Goal: Contribute content

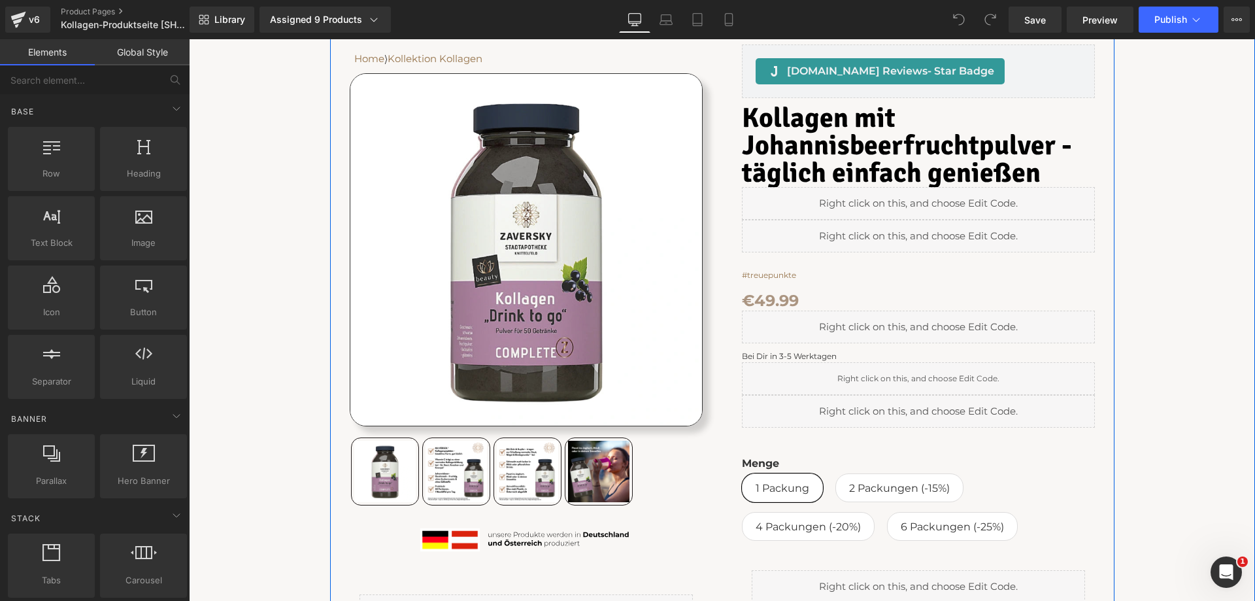
scroll to position [196, 0]
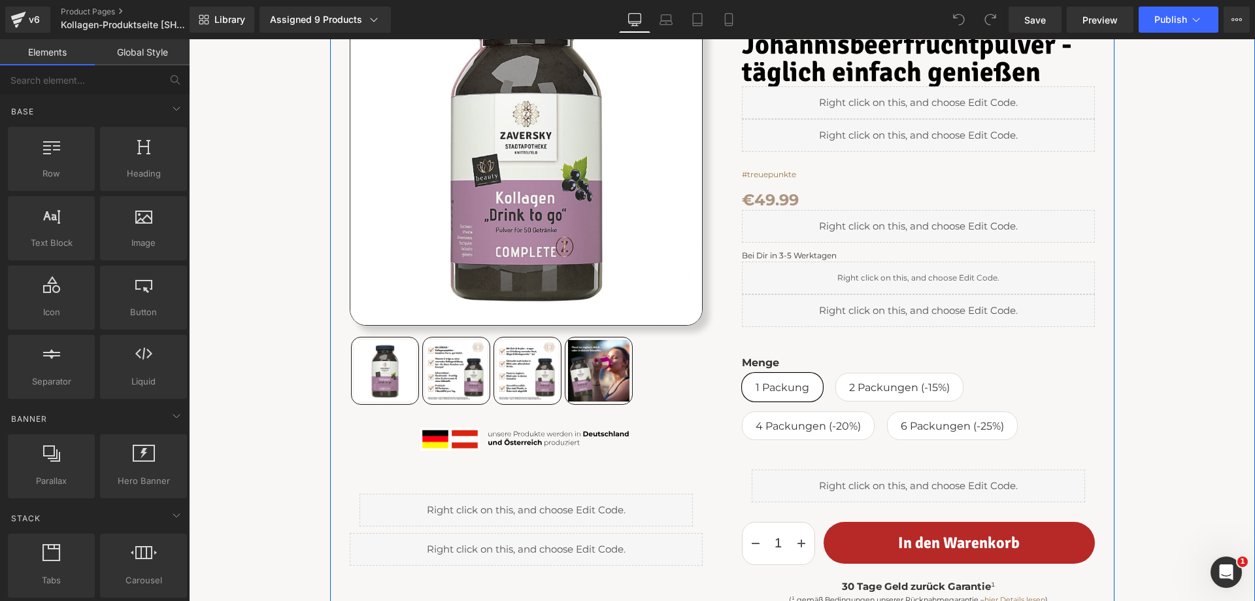
click at [911, 309] on div "Liquid" at bounding box center [918, 310] width 353 height 33
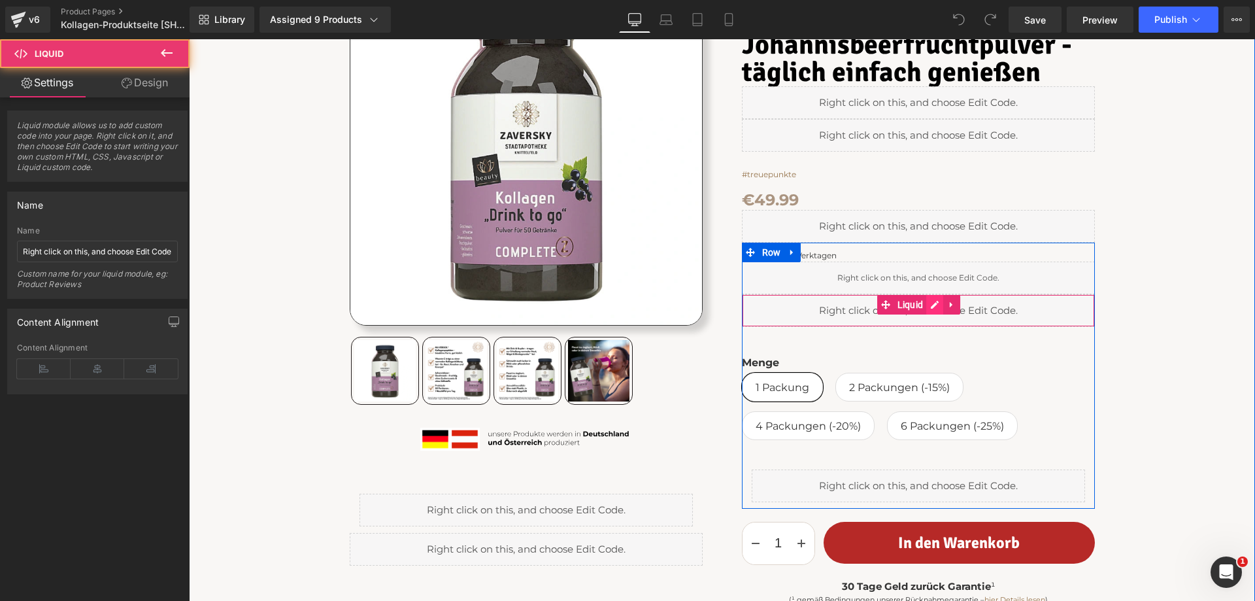
click at [925, 302] on div "Liquid" at bounding box center [918, 310] width 353 height 33
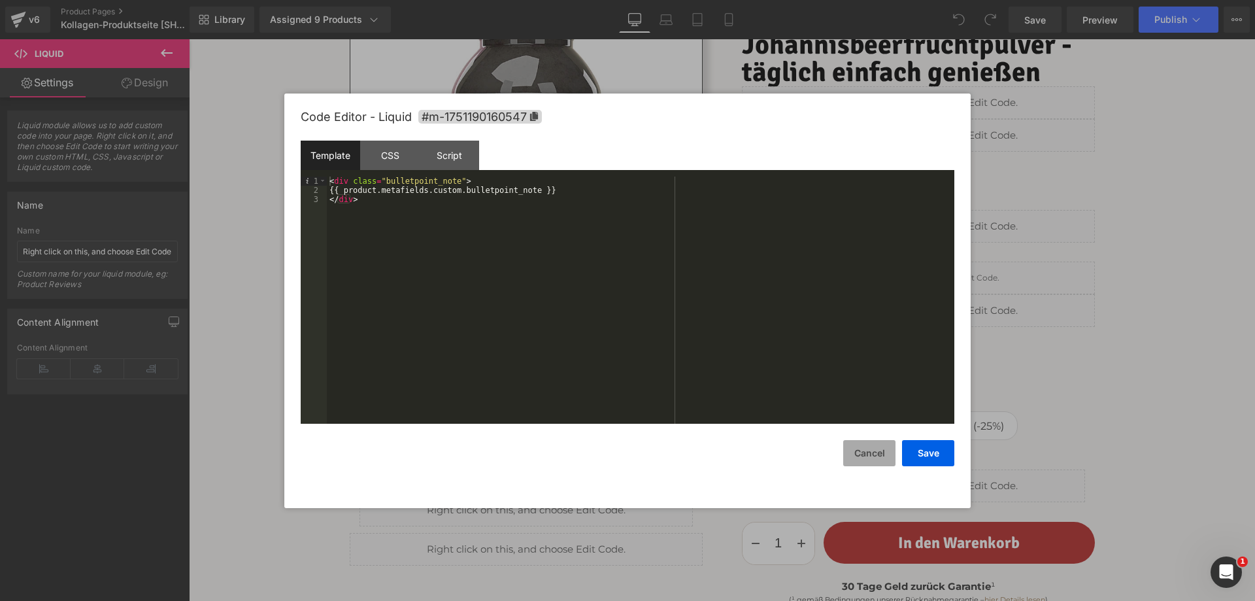
drag, startPoint x: 859, startPoint y: 458, endPoint x: 862, endPoint y: 444, distance: 14.1
click at [859, 458] on button "Cancel" at bounding box center [869, 453] width 52 height 26
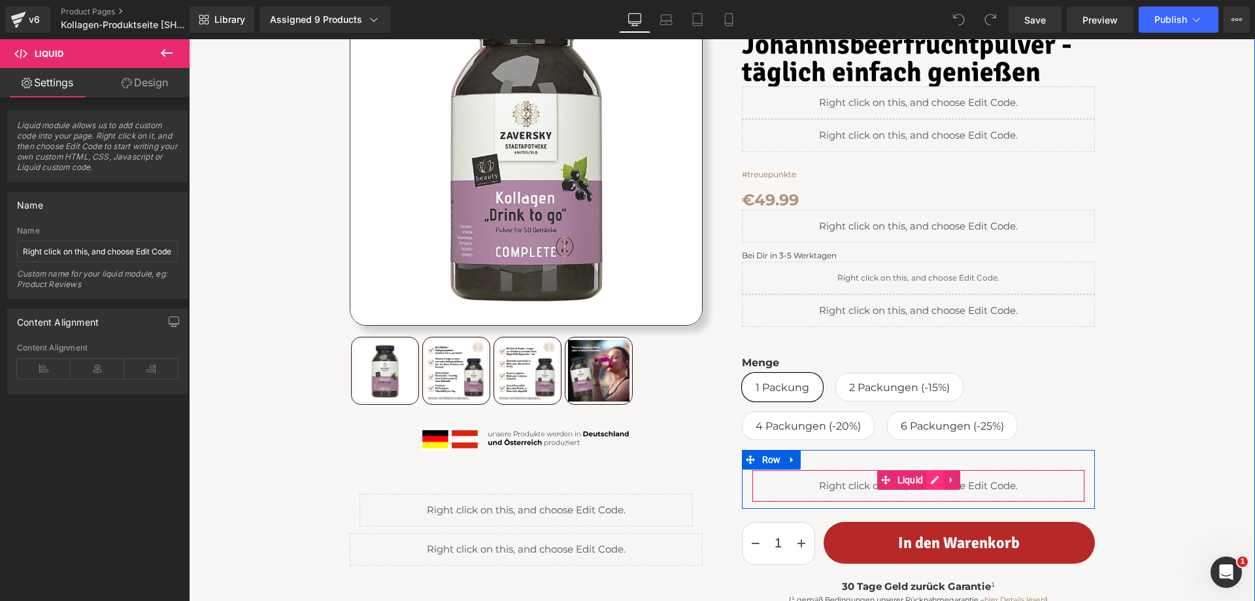
click at [928, 479] on div "Liquid" at bounding box center [918, 485] width 333 height 33
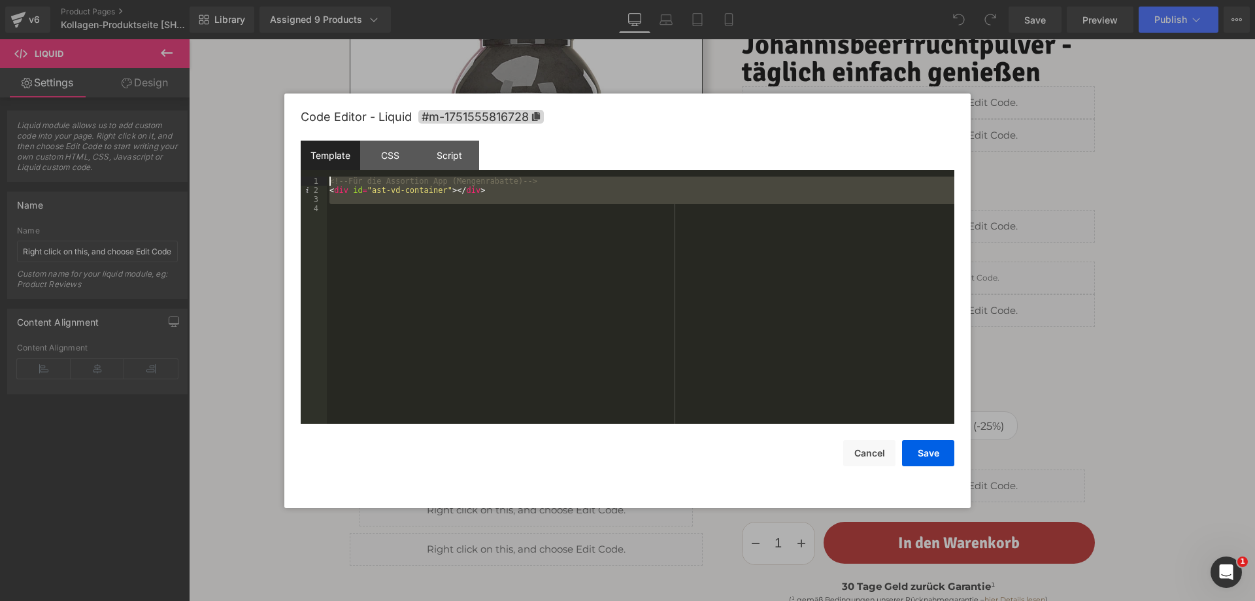
drag, startPoint x: 435, startPoint y: 237, endPoint x: 322, endPoint y: 179, distance: 127.8
click at [322, 179] on pre "1 2 3 4 <!-- Für die Assortion App (Mengenrabatte) --> < div id = "ast-vd-conta…" at bounding box center [628, 299] width 654 height 247
click at [858, 452] on button "Cancel" at bounding box center [869, 453] width 52 height 26
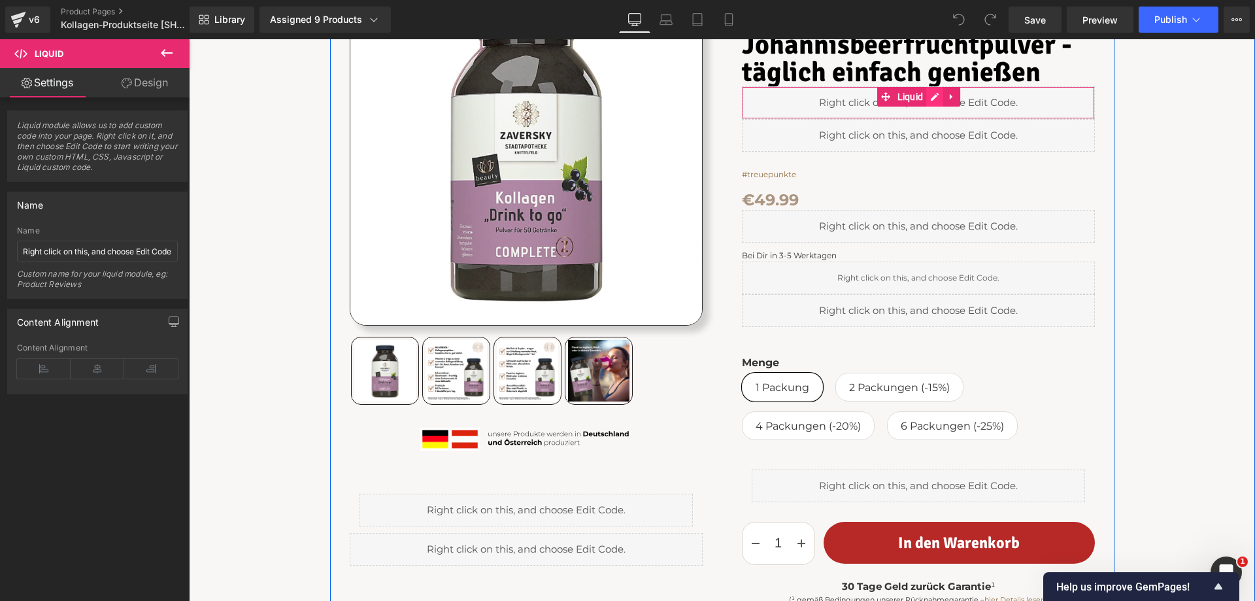
click at [932, 93] on div "Liquid" at bounding box center [918, 102] width 353 height 33
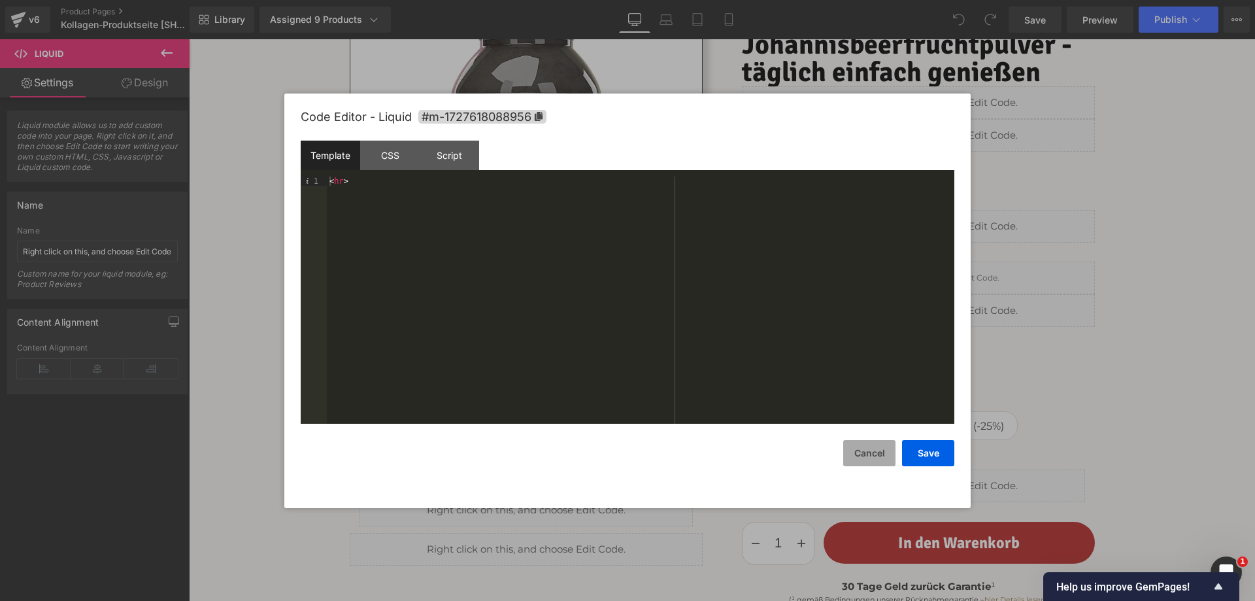
click at [877, 451] on button "Cancel" at bounding box center [869, 453] width 52 height 26
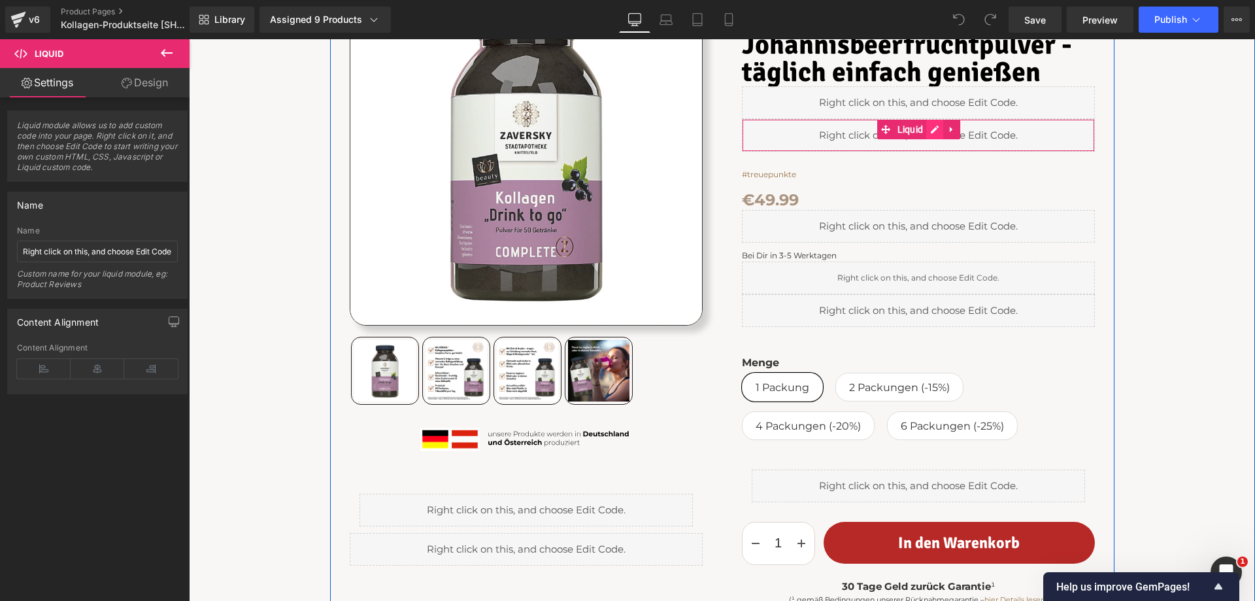
click at [928, 130] on div "Liquid" at bounding box center [918, 135] width 353 height 33
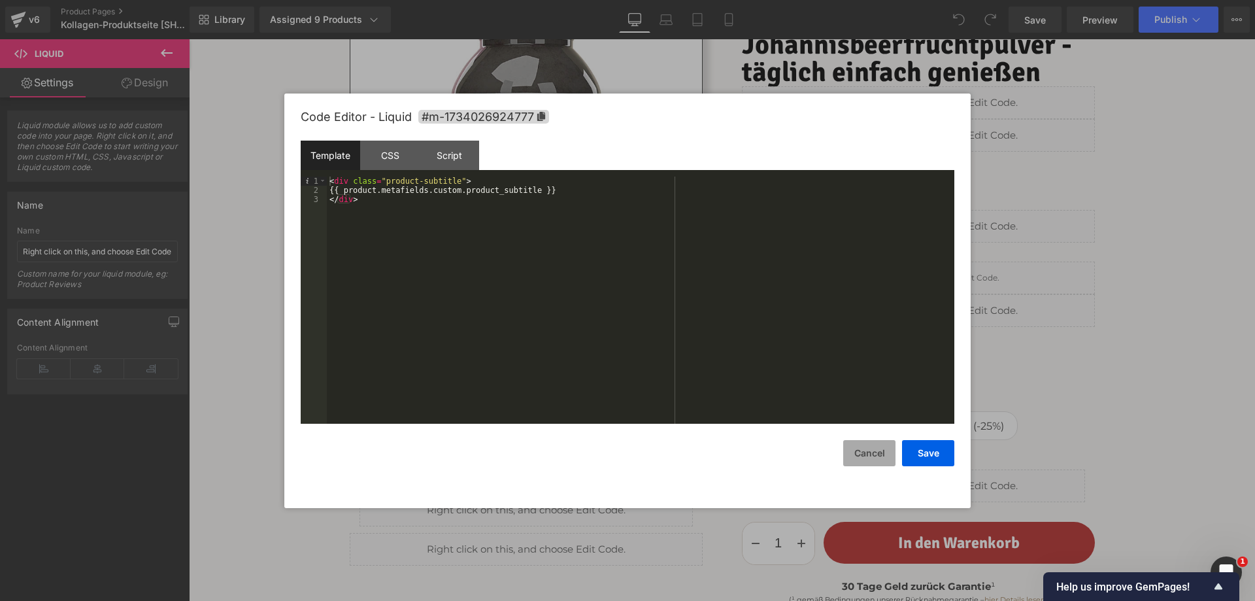
click at [872, 448] on button "Cancel" at bounding box center [869, 453] width 52 height 26
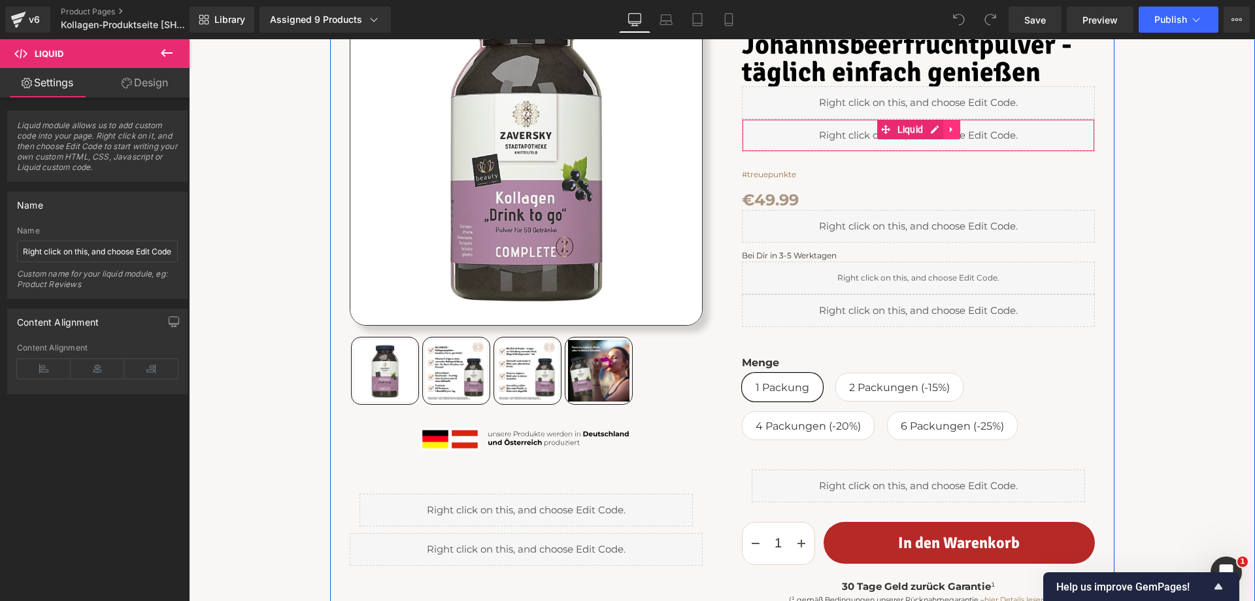
click at [947, 131] on icon at bounding box center [951, 130] width 9 height 10
click at [942, 127] on icon at bounding box center [943, 129] width 9 height 9
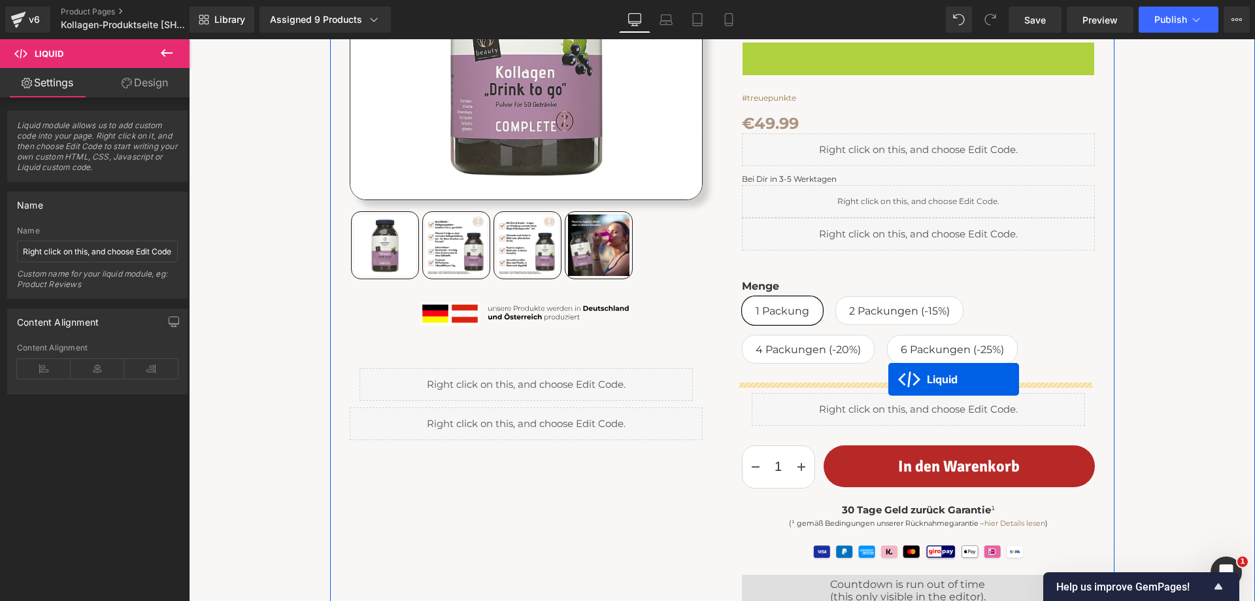
scroll to position [458, 0]
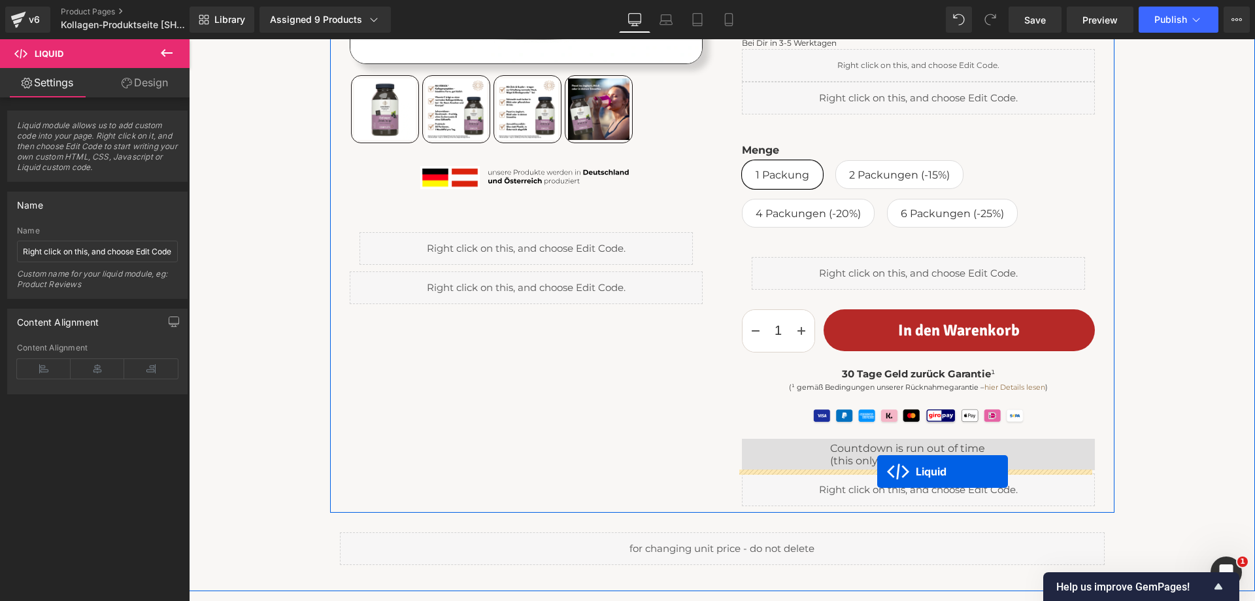
drag, startPoint x: 879, startPoint y: 173, endPoint x: 877, endPoint y: 471, distance: 298.1
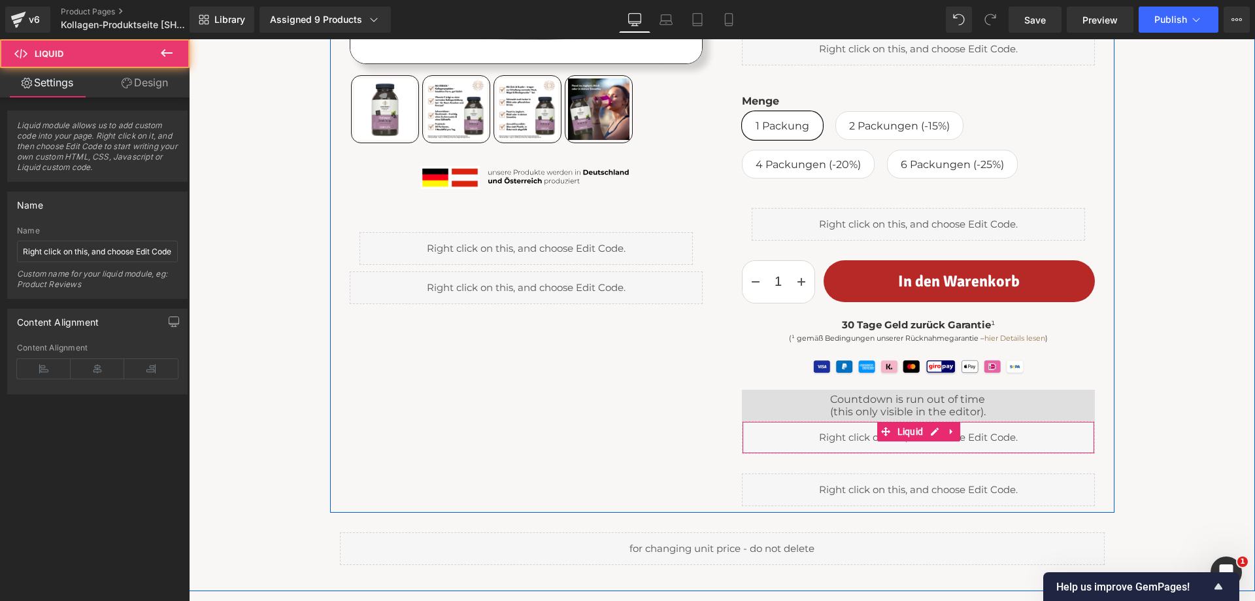
click at [954, 488] on div "Liquid" at bounding box center [918, 489] width 353 height 33
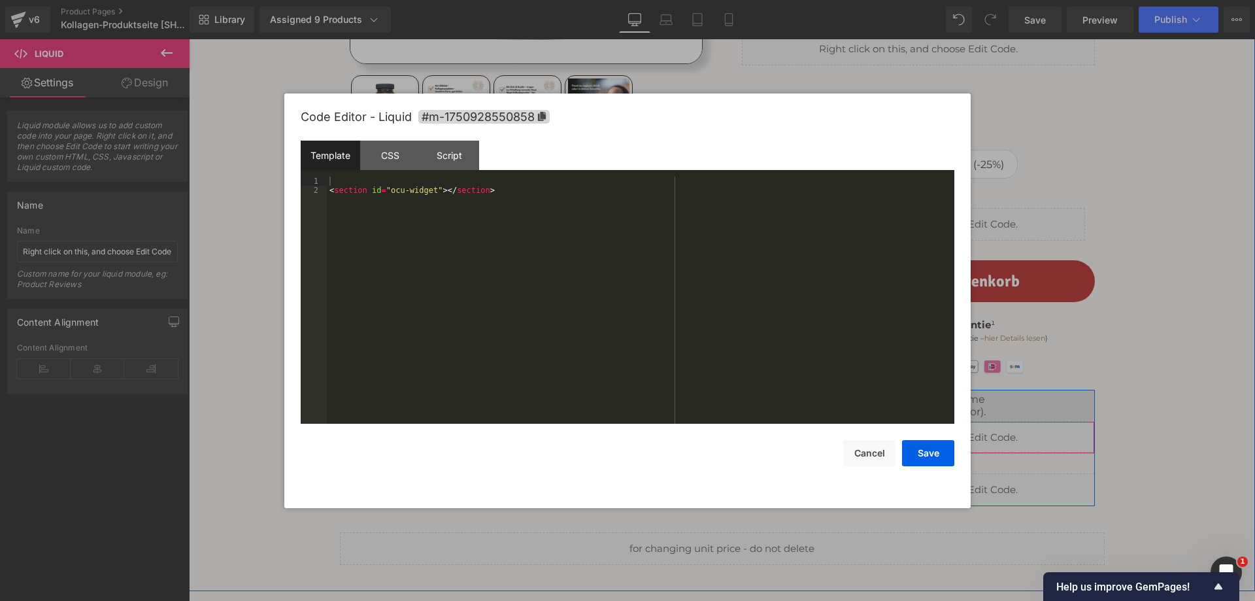
click at [929, 482] on div "Liquid" at bounding box center [918, 489] width 353 height 33
click at [869, 451] on button "Cancel" at bounding box center [869, 453] width 52 height 26
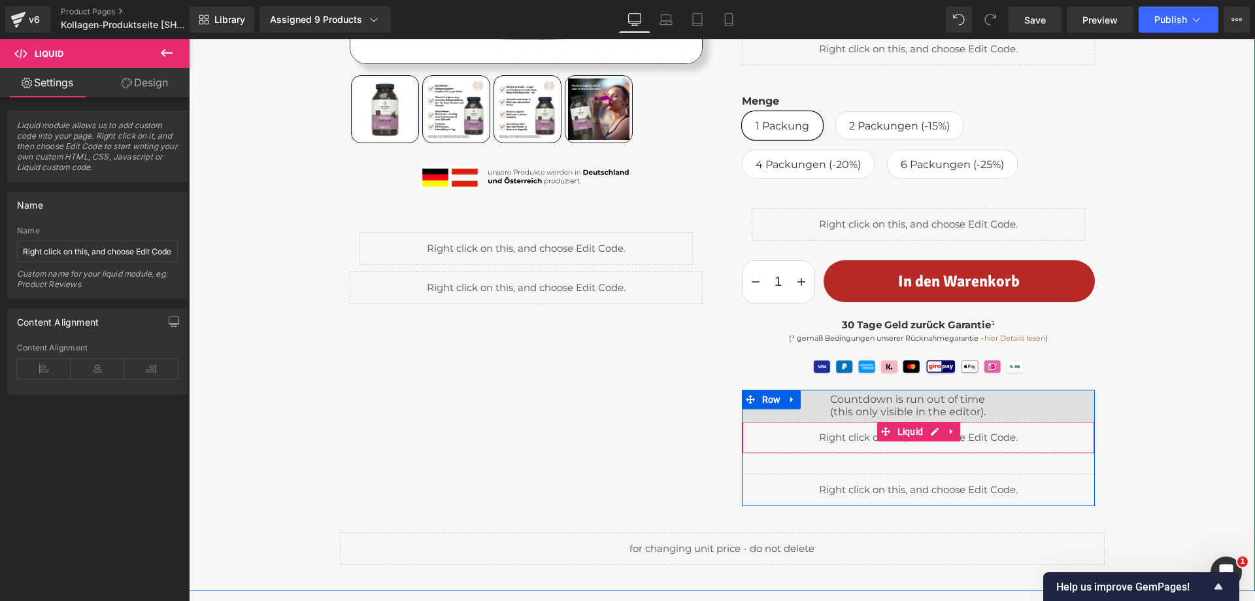
click at [830, 432] on div "Liquid" at bounding box center [918, 437] width 353 height 33
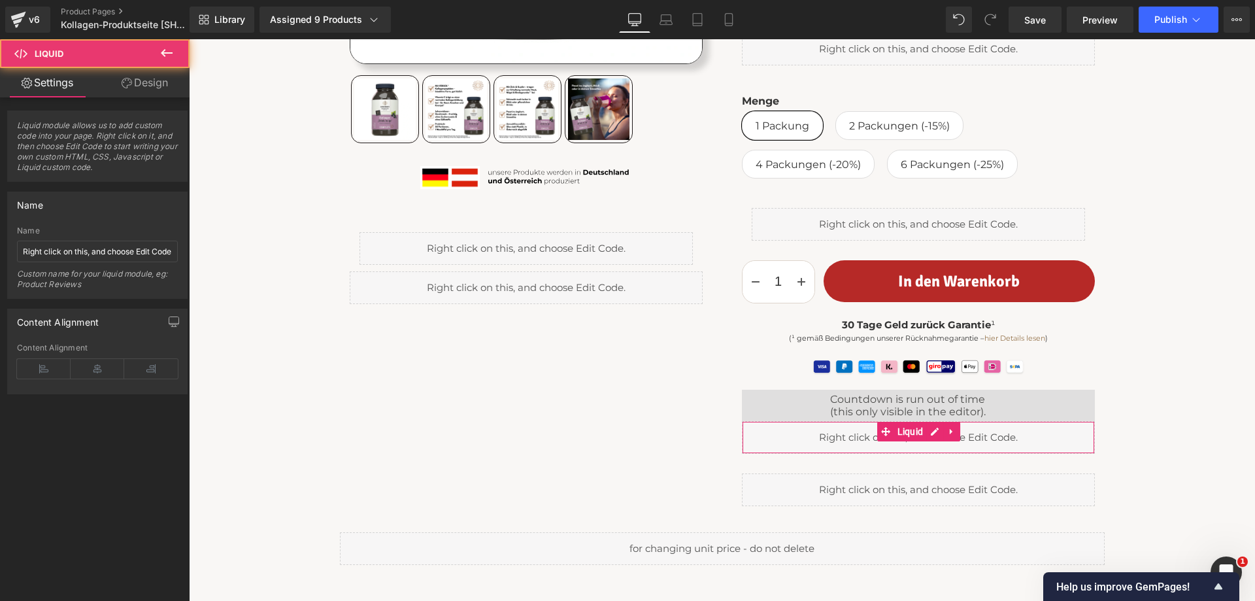
click at [156, 79] on link "Design" at bounding box center [144, 82] width 95 height 29
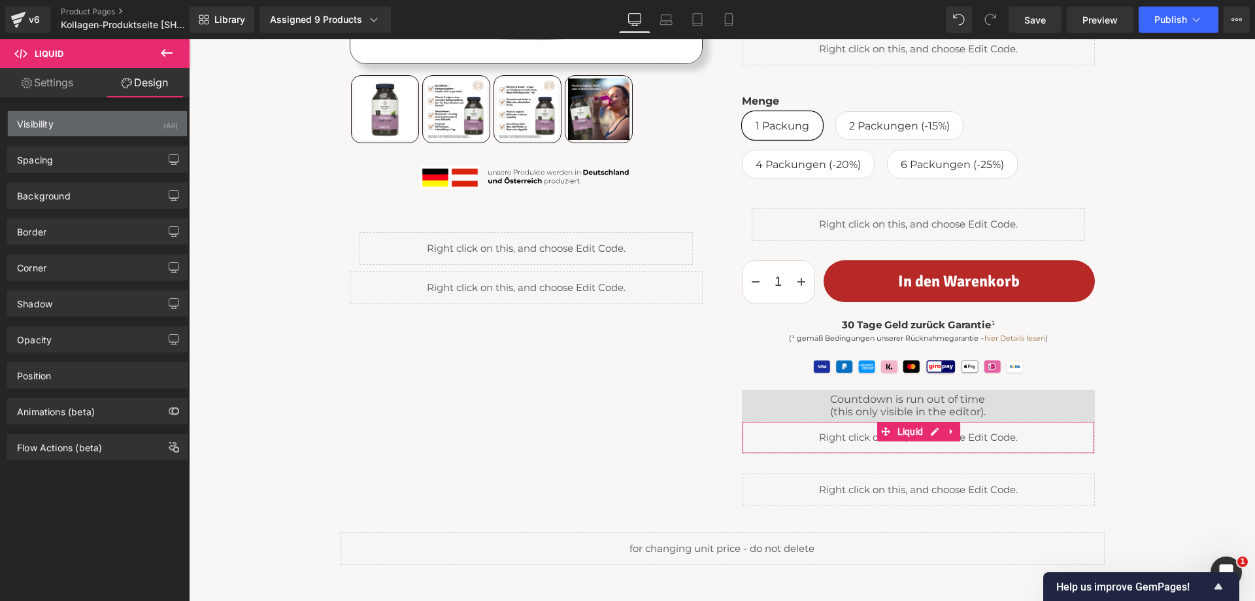
click at [92, 118] on div "Visibility (All)" at bounding box center [97, 123] width 179 height 25
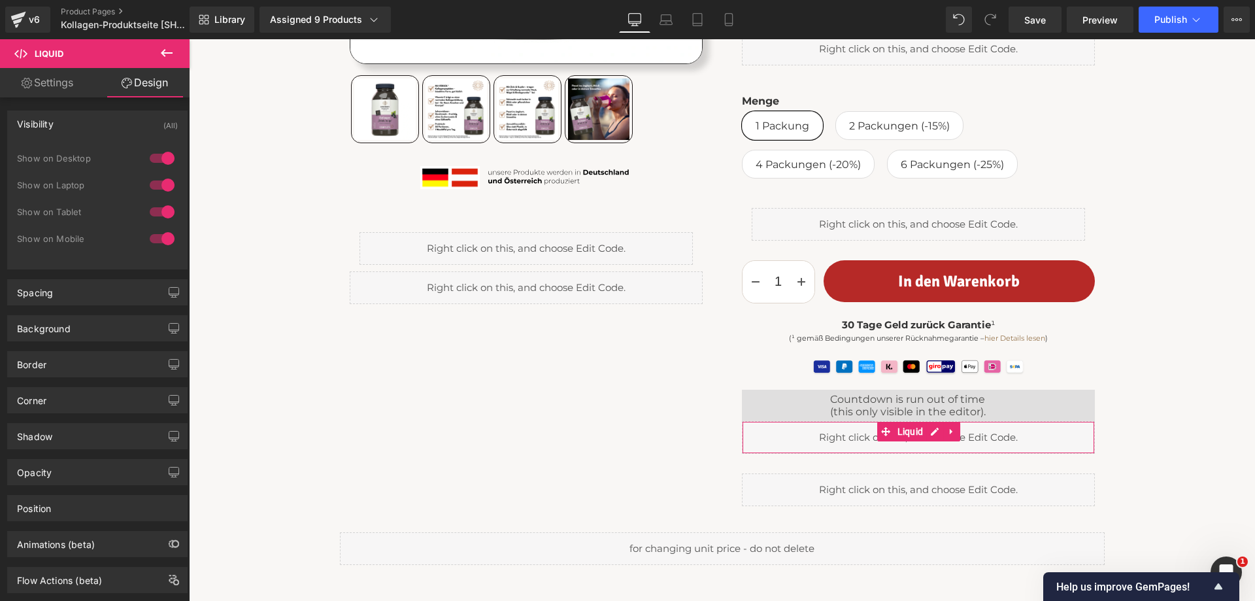
click at [156, 210] on div at bounding box center [161, 211] width 31 height 21
click at [154, 186] on div at bounding box center [161, 185] width 31 height 21
click at [154, 157] on div at bounding box center [161, 158] width 31 height 21
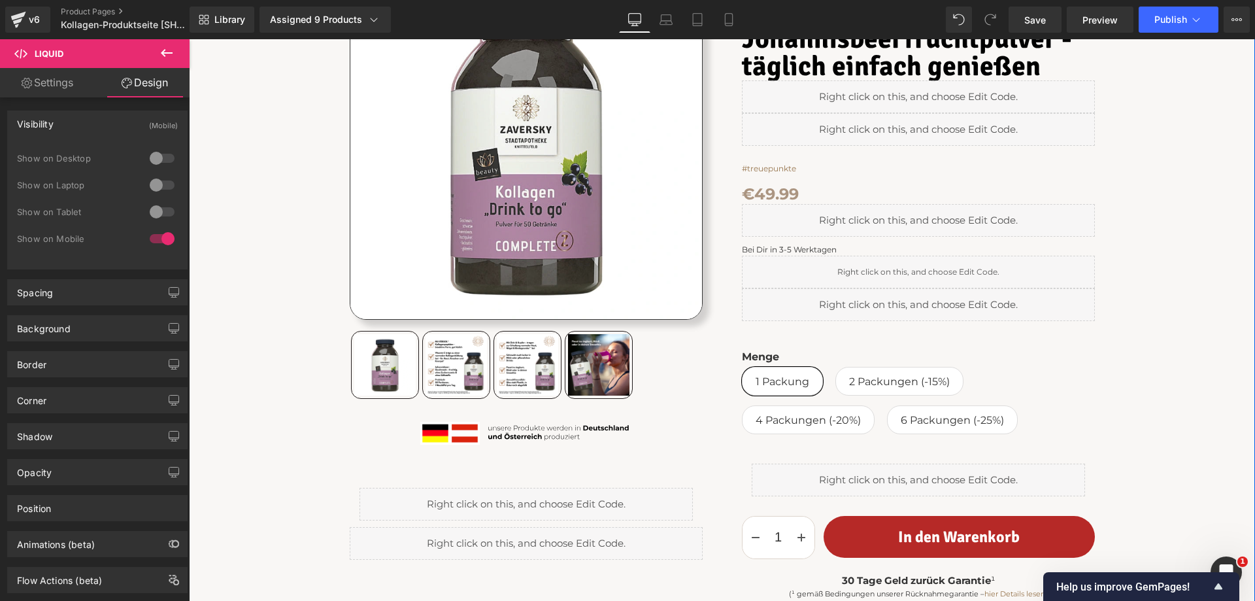
scroll to position [196, 0]
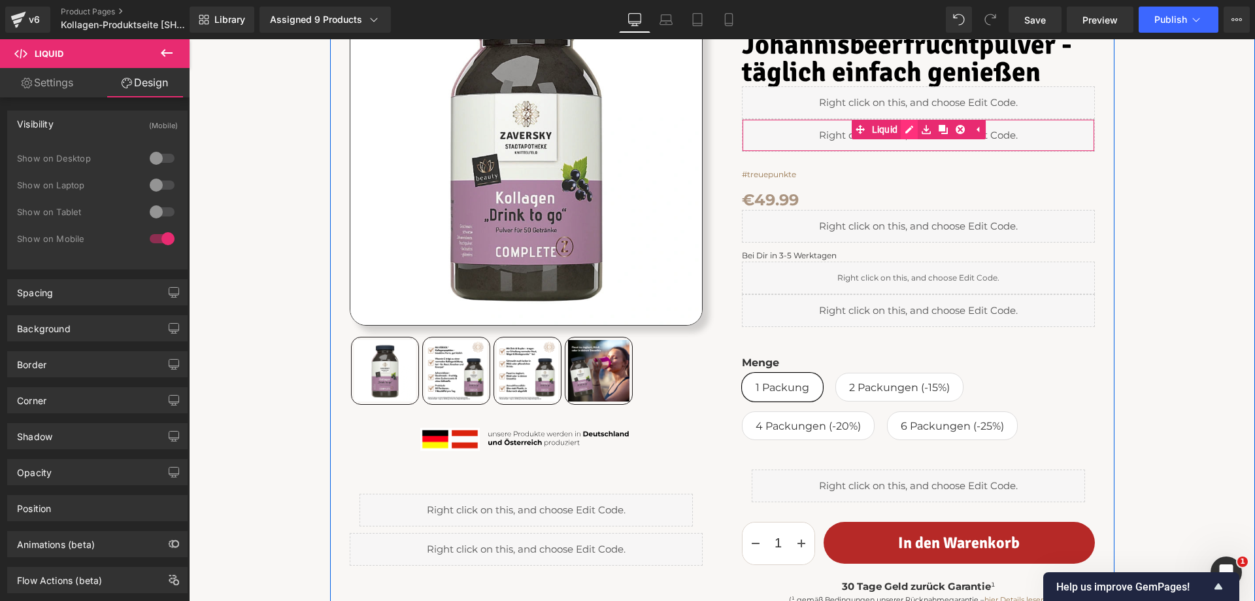
click at [905, 131] on div "Liquid" at bounding box center [918, 135] width 353 height 33
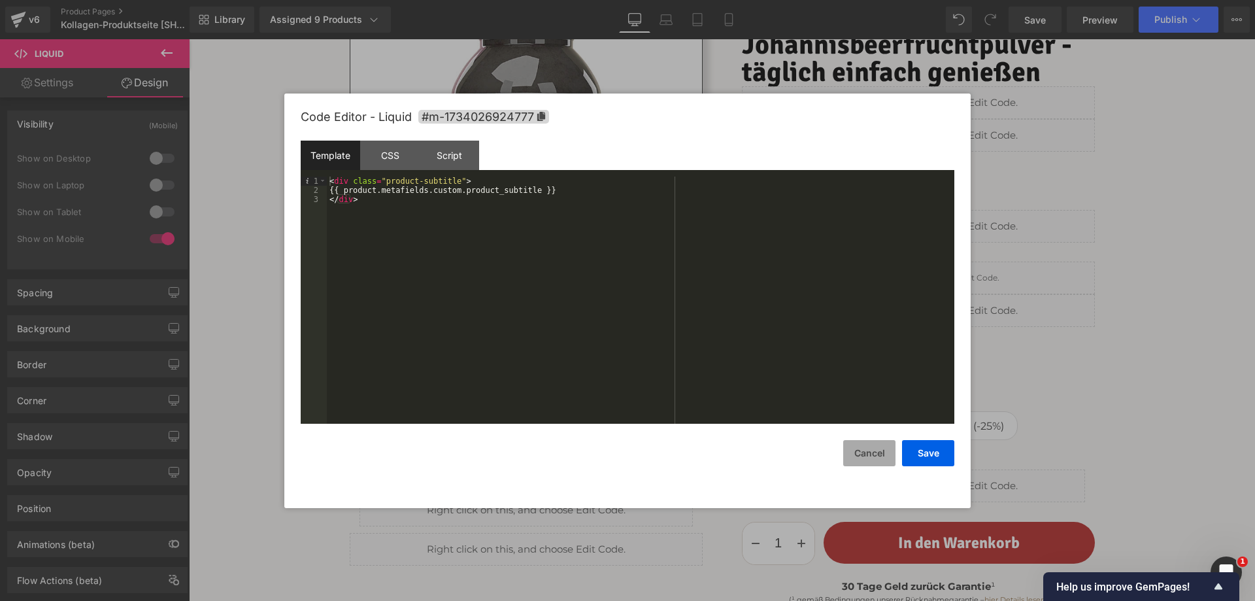
click at [874, 448] on button "Cancel" at bounding box center [869, 453] width 52 height 26
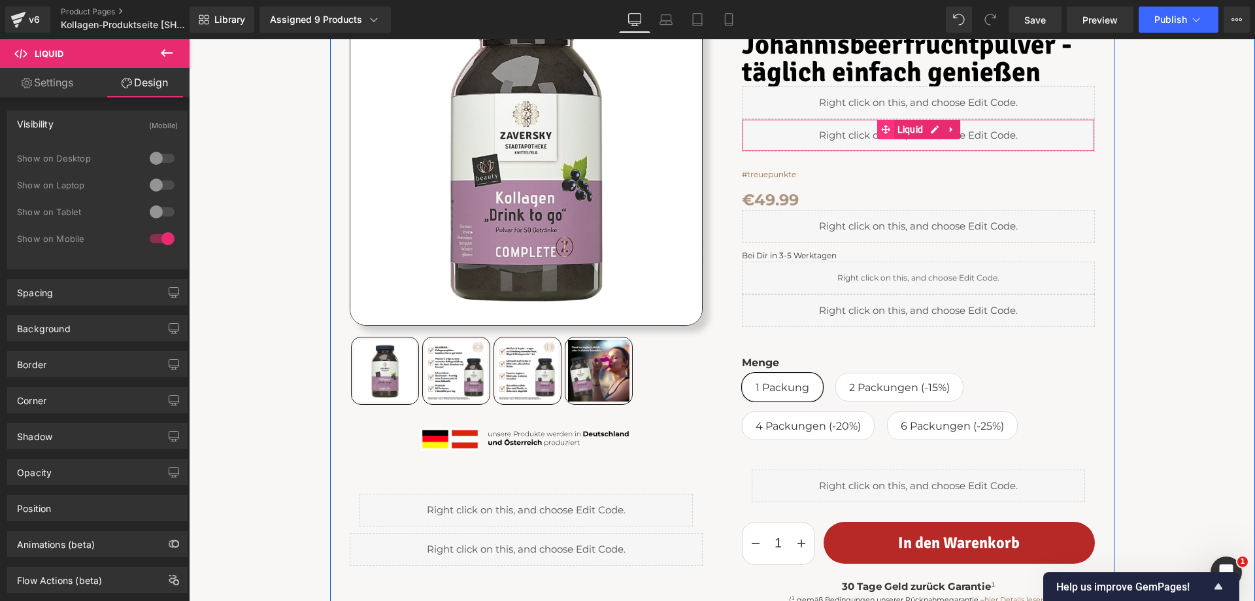
click at [852, 133] on div "Liquid" at bounding box center [918, 135] width 353 height 33
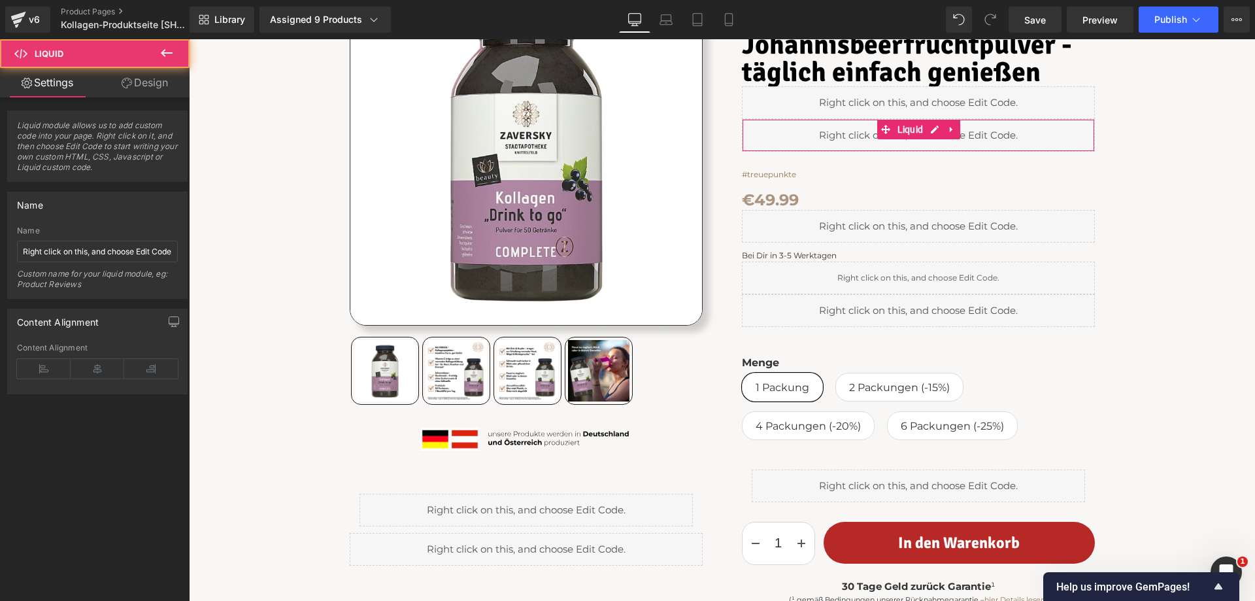
click at [156, 80] on link "Design" at bounding box center [144, 82] width 95 height 29
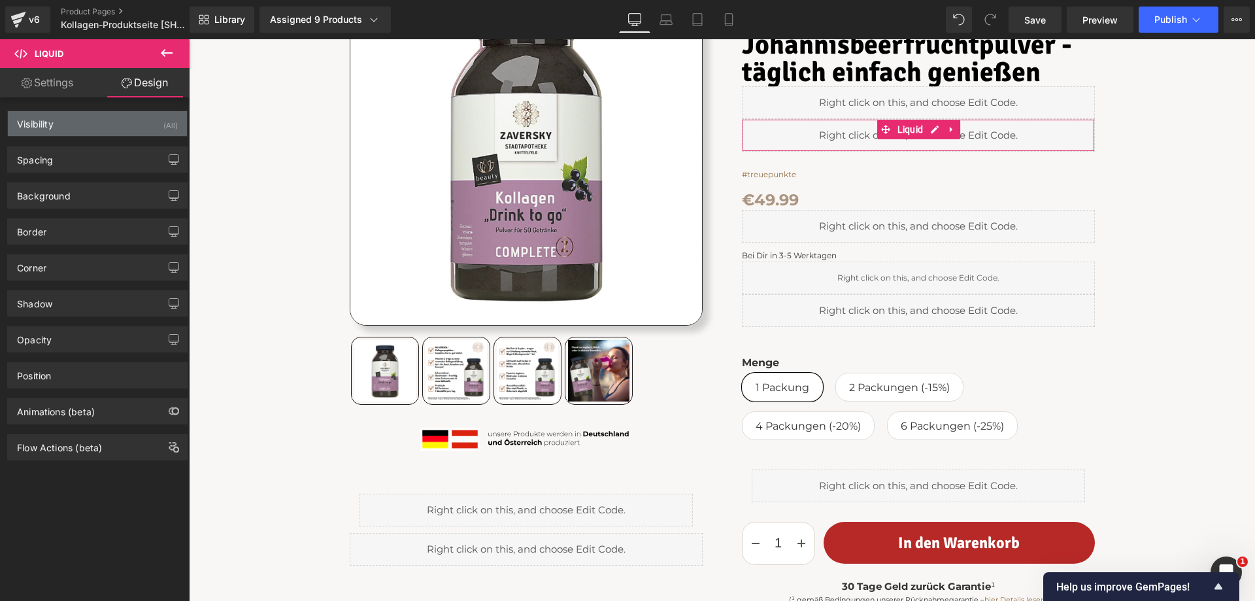
click at [97, 124] on div "Visibility (All)" at bounding box center [97, 123] width 179 height 25
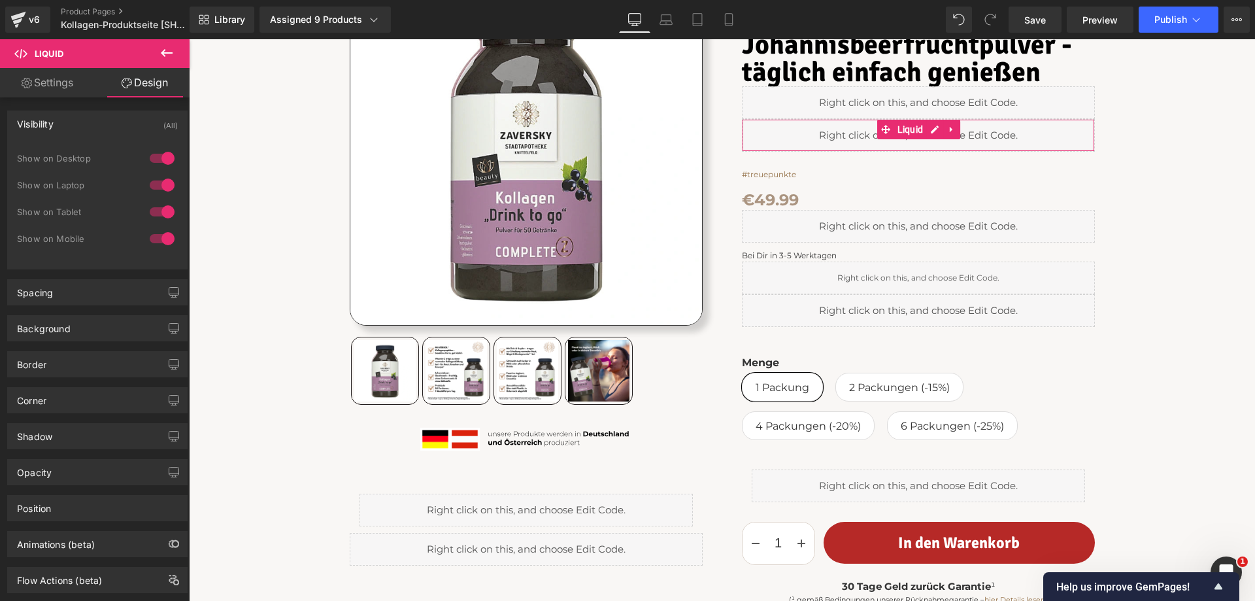
click at [149, 235] on div at bounding box center [161, 238] width 31 height 21
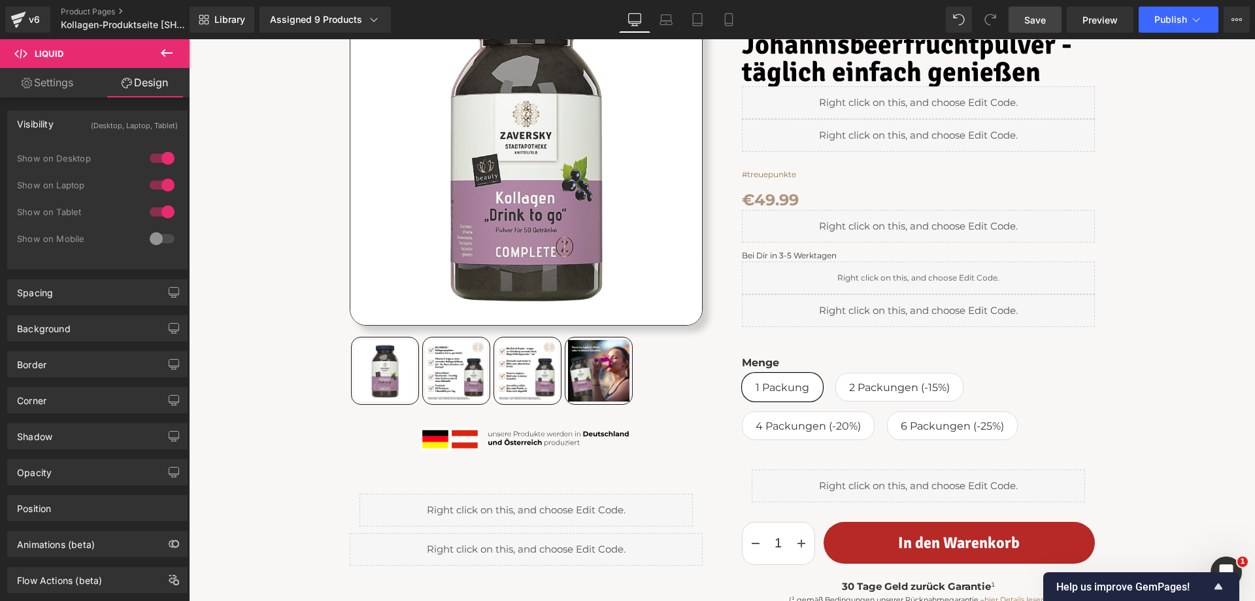
drag, startPoint x: 1043, startPoint y: 15, endPoint x: 746, endPoint y: 195, distance: 347.0
click at [1043, 15] on span "Save" at bounding box center [1035, 20] width 22 height 14
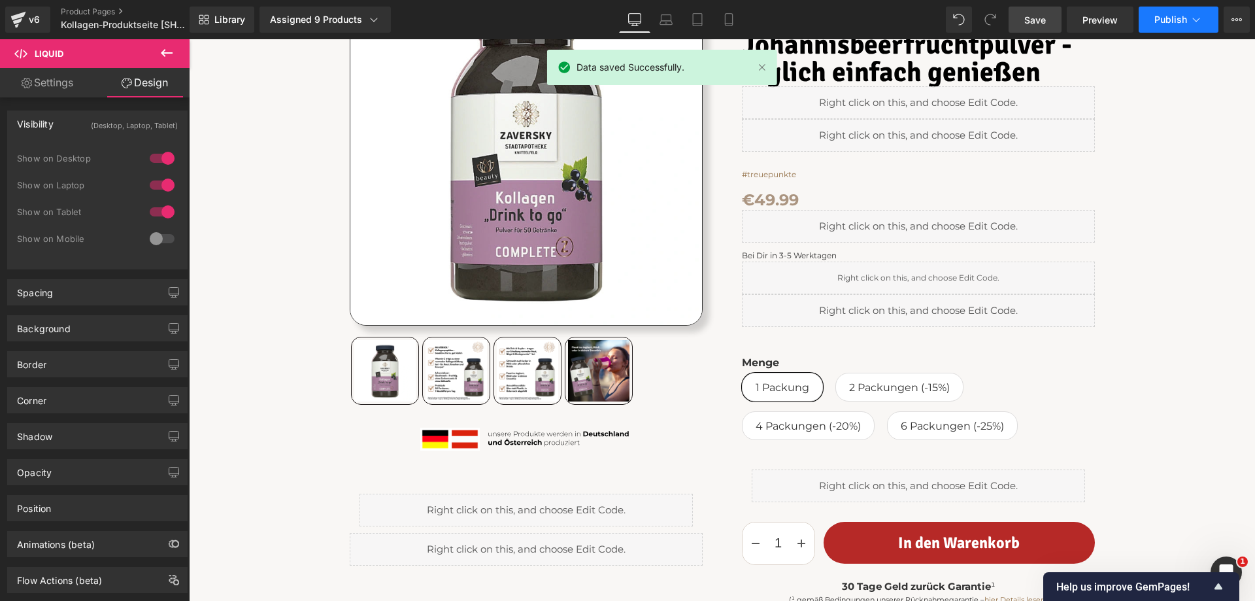
click at [1162, 16] on span "Publish" at bounding box center [1170, 19] width 33 height 10
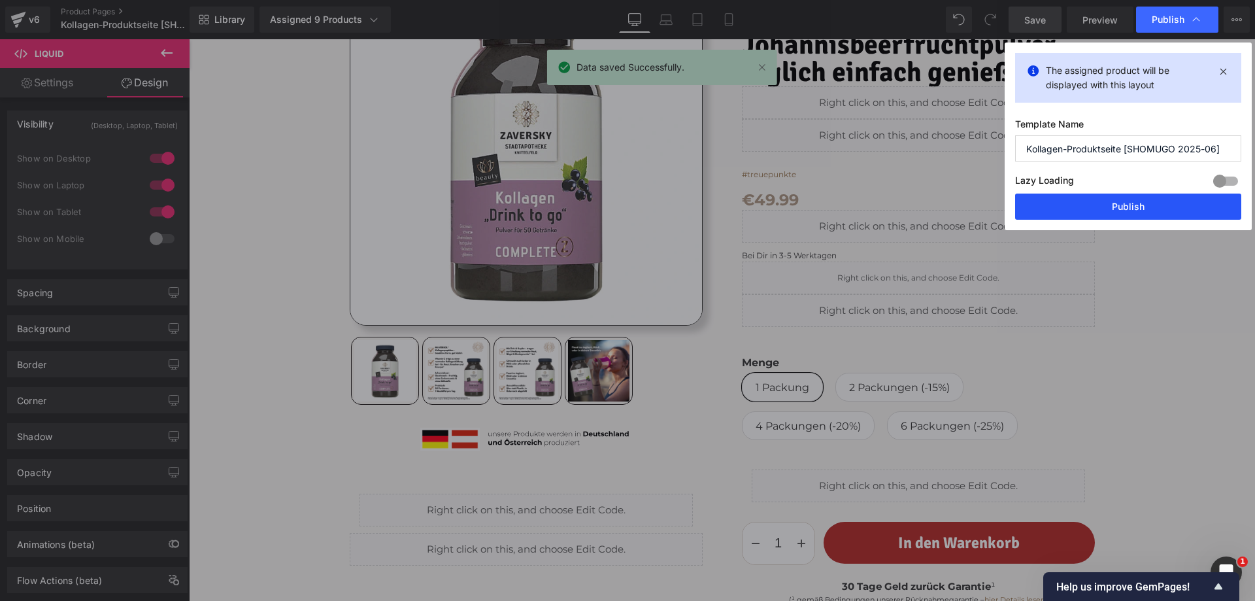
click at [1120, 208] on button "Publish" at bounding box center [1128, 206] width 226 height 26
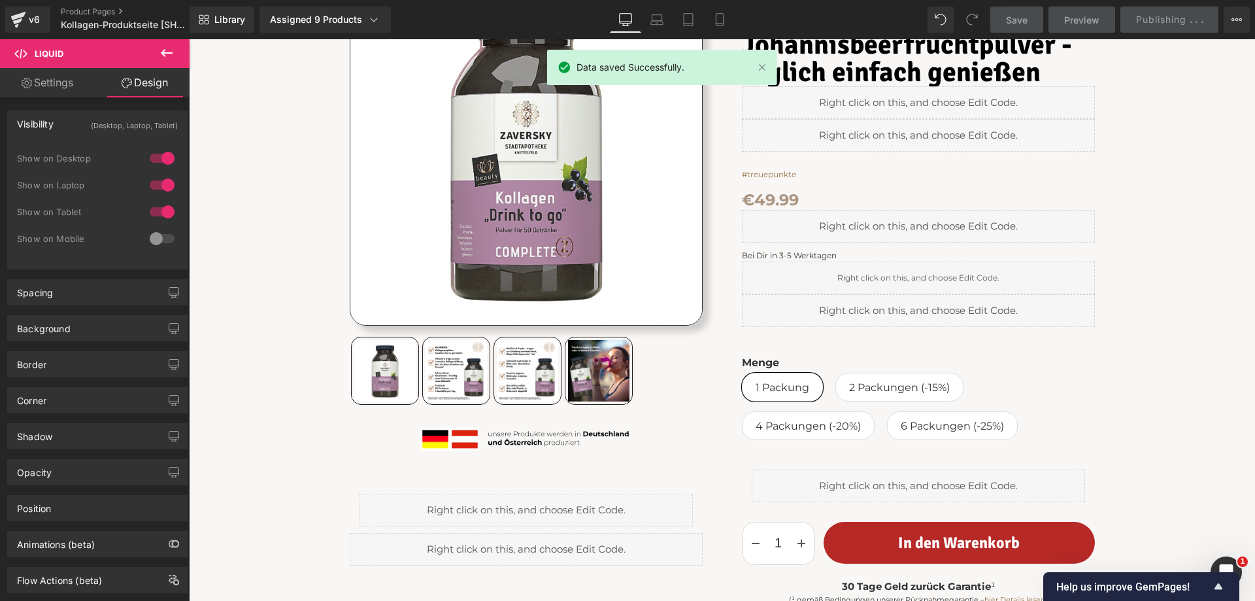
click at [913, 61] on span "Kollagen mit Johannisbeerfruchtpulver - täglich einfach genießen" at bounding box center [918, 45] width 353 height 82
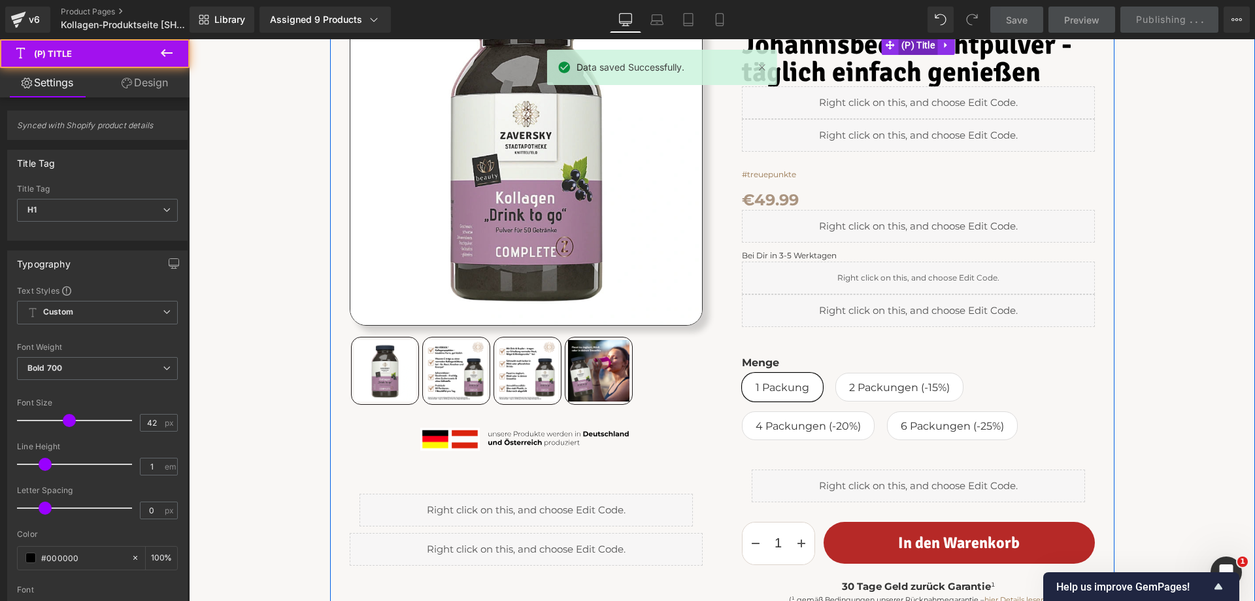
click at [912, 49] on span "(P) Title" at bounding box center [918, 45] width 40 height 20
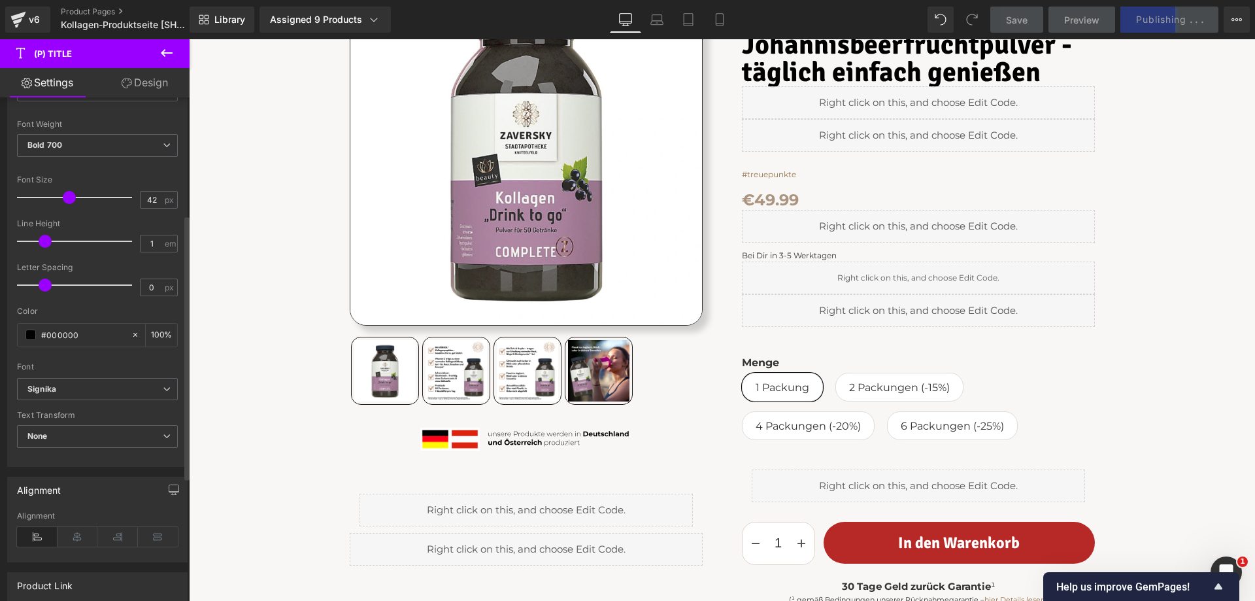
scroll to position [65, 0]
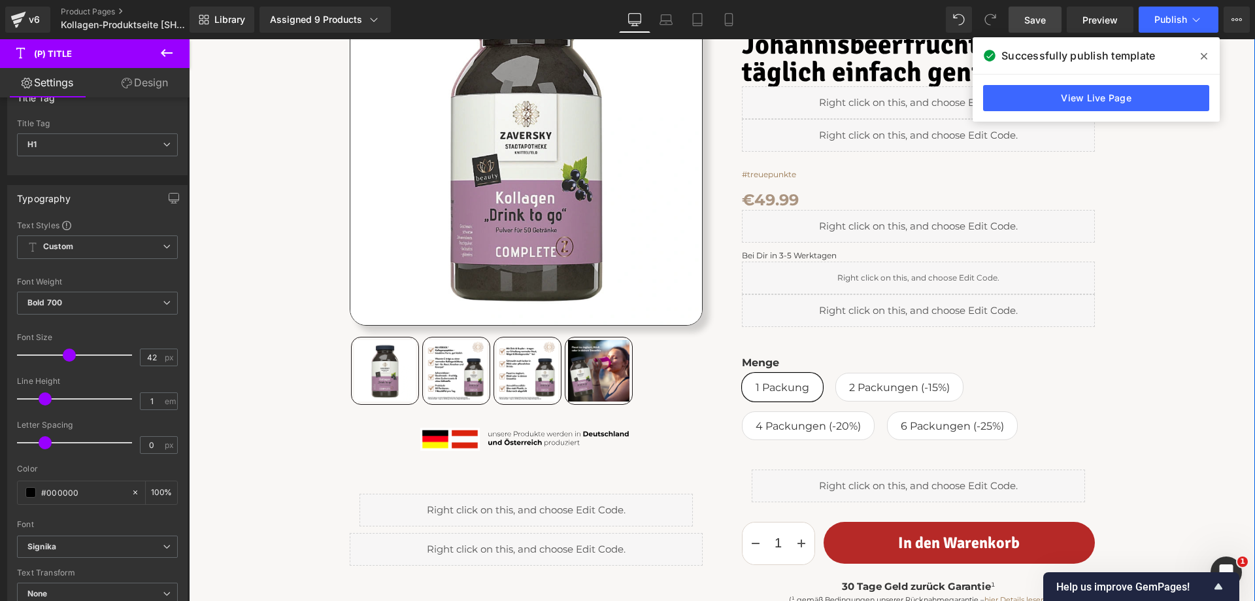
click at [1111, 242] on div "Home ⟩ Kollektion Kollagen Text Block Row Sale Off" at bounding box center [721, 347] width 1053 height 873
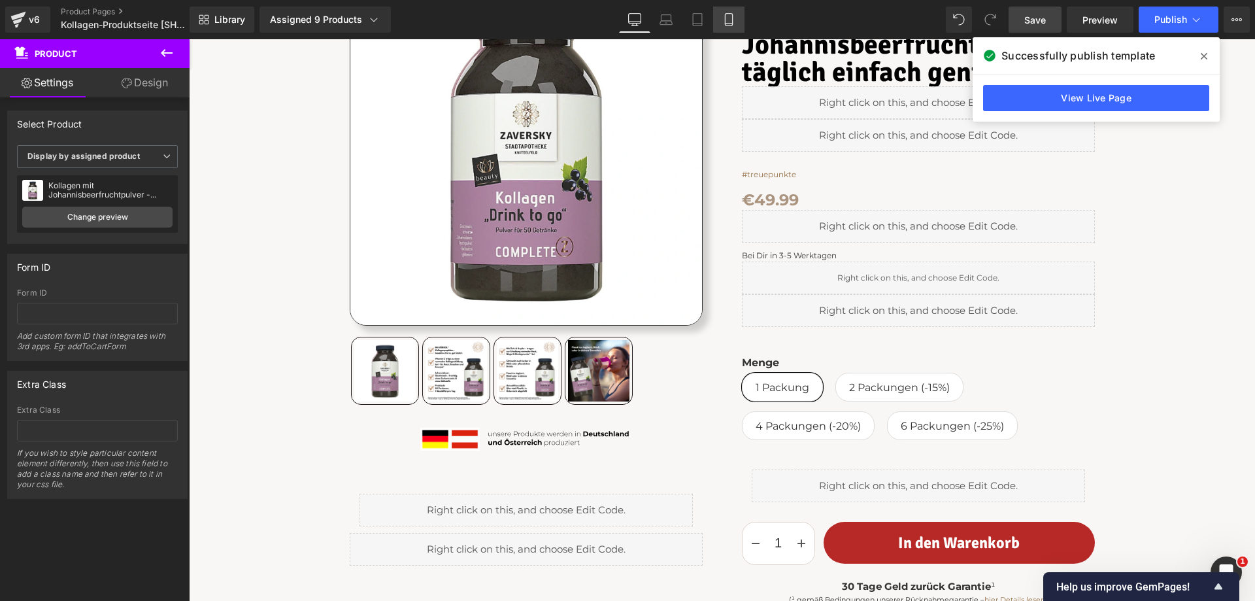
click at [731, 15] on icon at bounding box center [728, 19] width 13 height 13
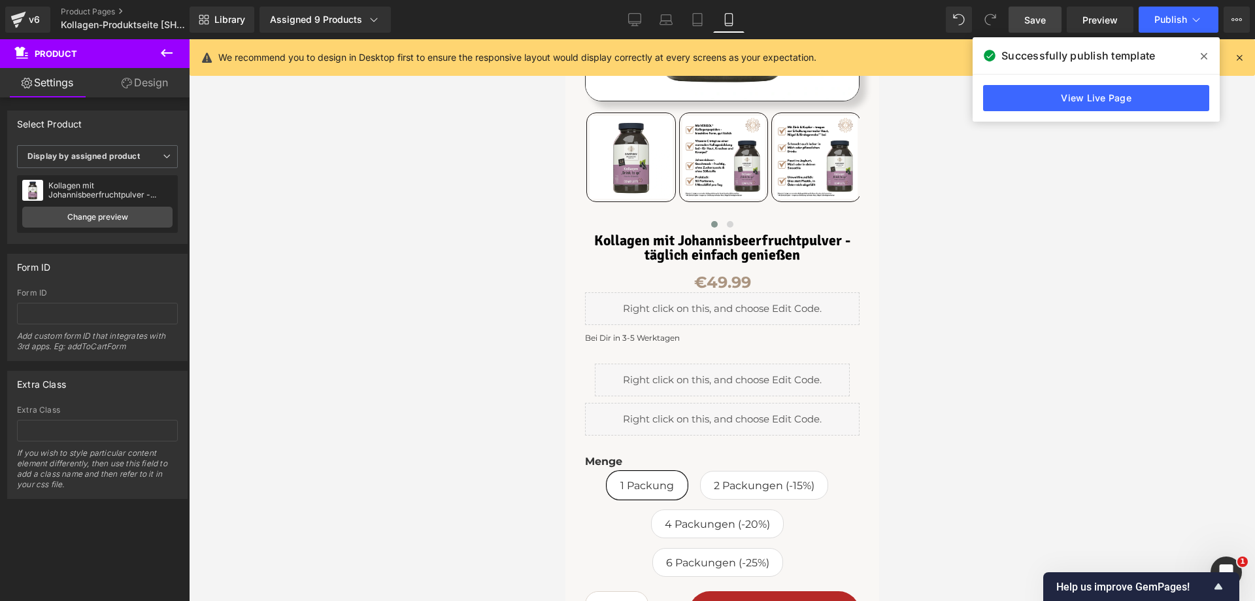
scroll to position [392, 0]
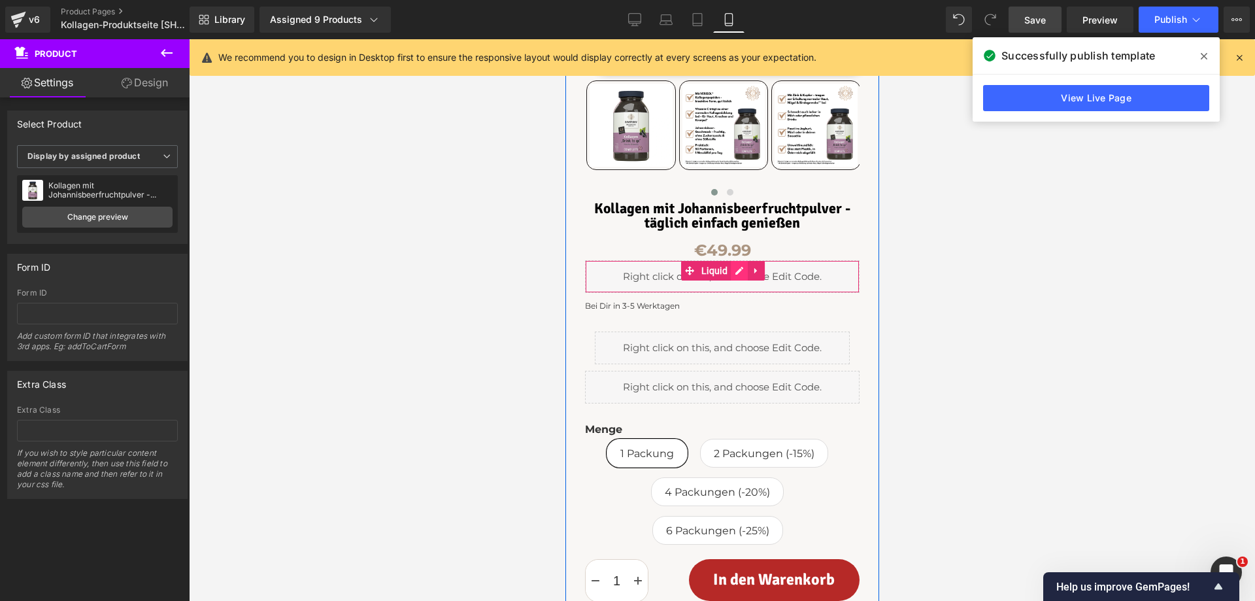
click at [735, 260] on div "Liquid" at bounding box center [721, 276] width 275 height 33
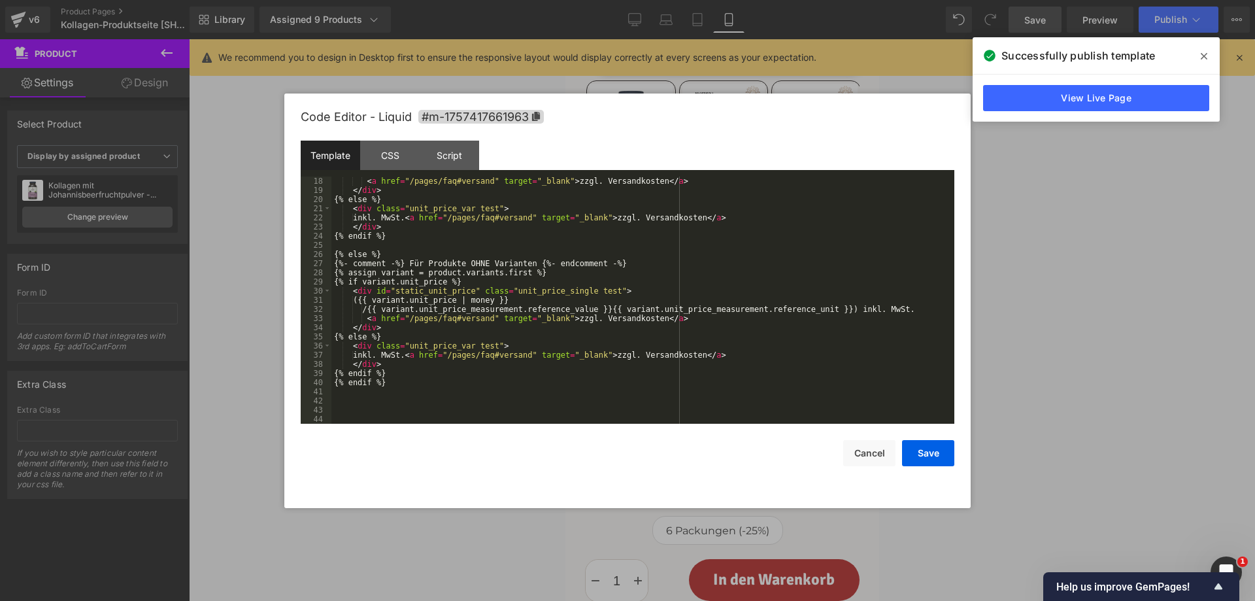
scroll to position [210, 0]
click at [858, 455] on button "Cancel" at bounding box center [869, 453] width 52 height 26
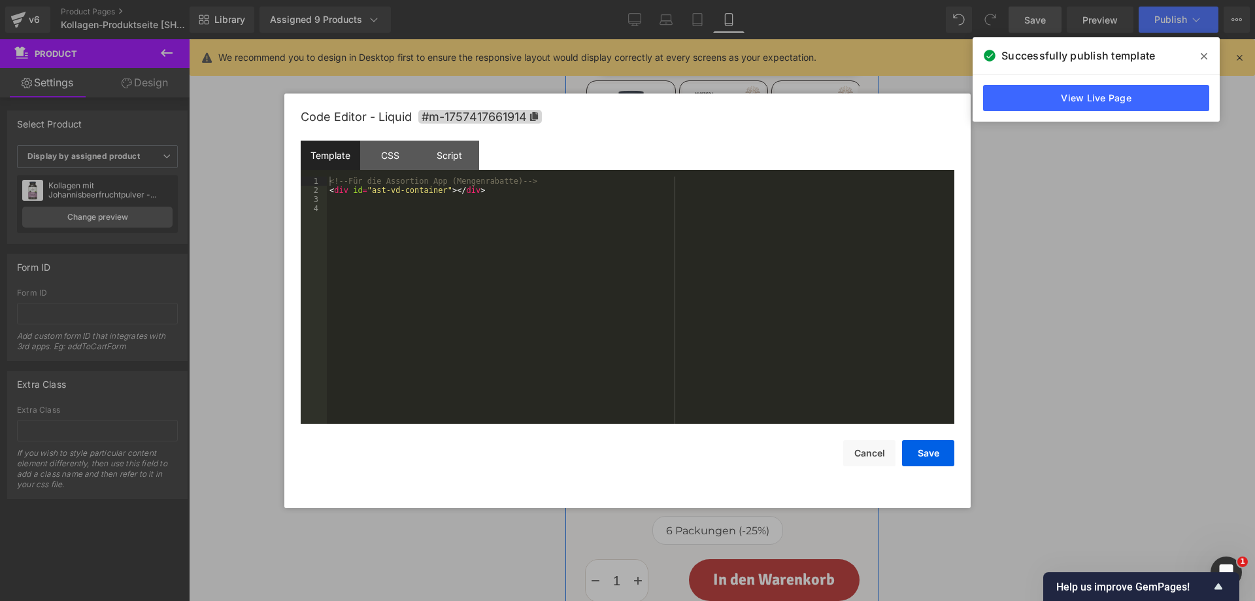
click at [728, 331] on div "Liquid" at bounding box center [721, 347] width 255 height 33
drag, startPoint x: 863, startPoint y: 456, endPoint x: 229, endPoint y: 364, distance: 640.1
click at [863, 456] on button "Cancel" at bounding box center [869, 453] width 52 height 26
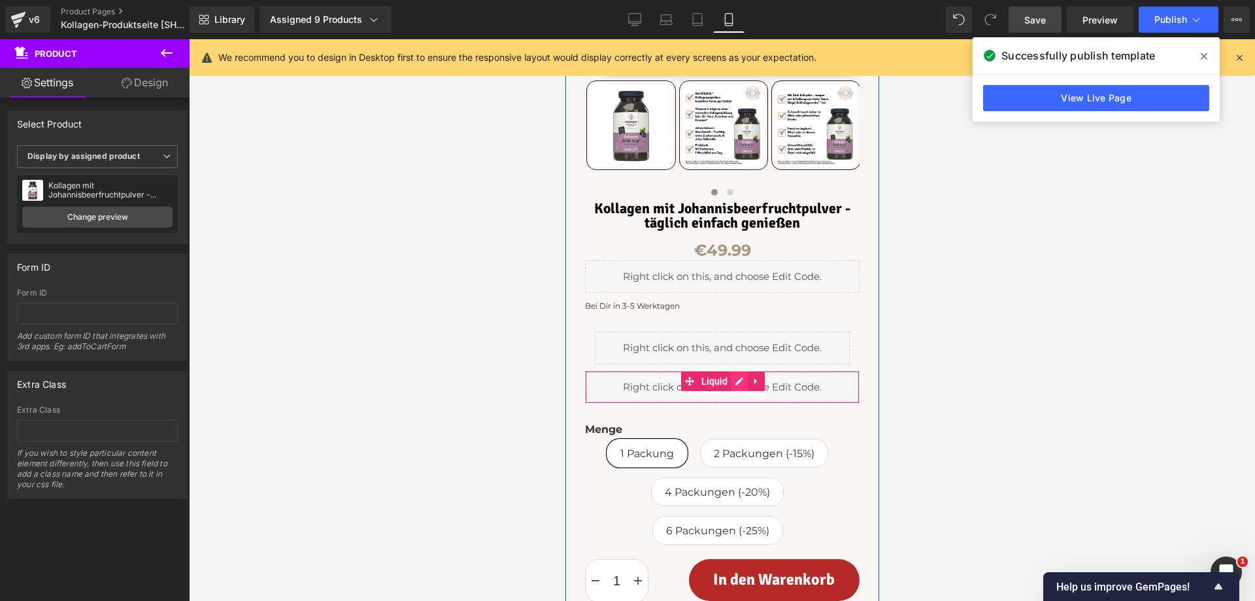
click at [731, 371] on div "Liquid" at bounding box center [721, 387] width 275 height 33
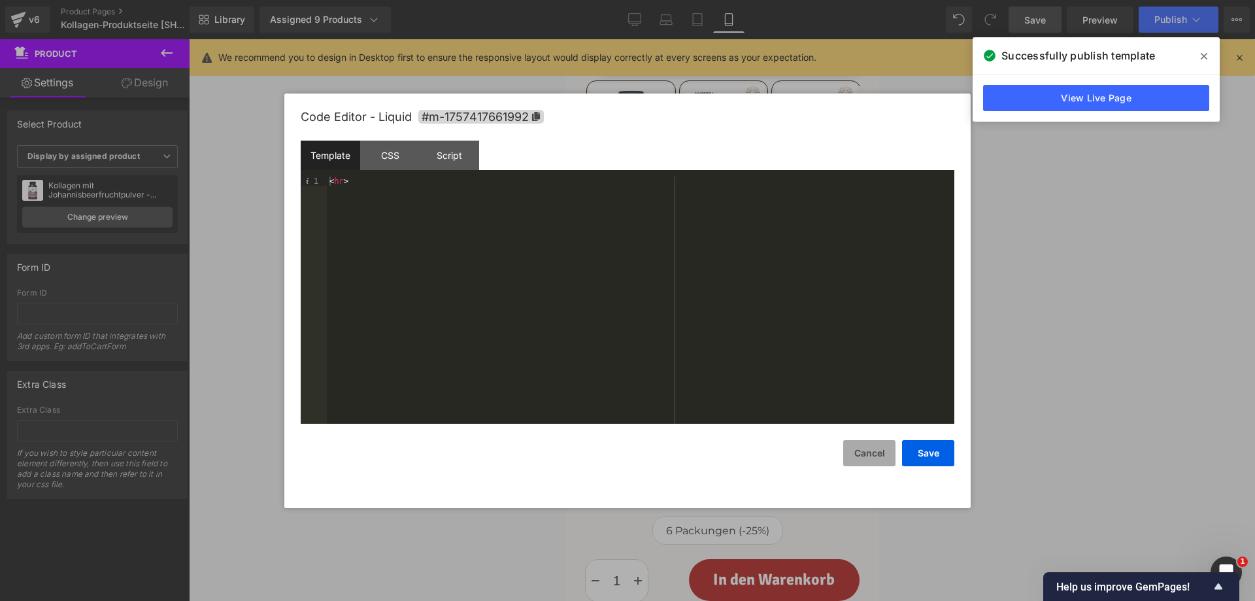
click at [872, 453] on button "Cancel" at bounding box center [869, 453] width 52 height 26
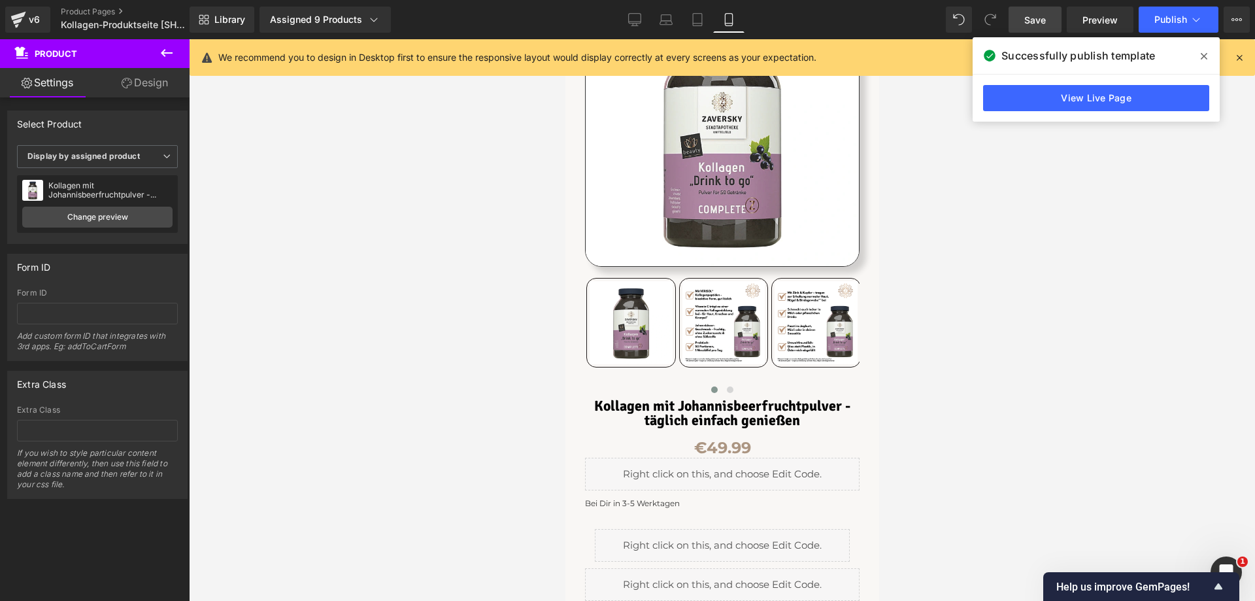
scroll to position [196, 0]
